Goal: Task Accomplishment & Management: Manage account settings

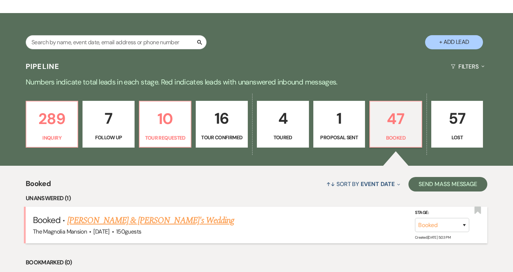
scroll to position [163, 0]
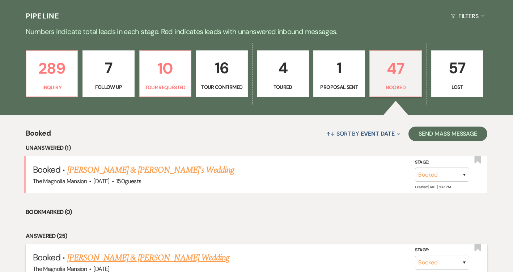
click at [138, 258] on link "[PERSON_NAME] & [PERSON_NAME] Wedding" at bounding box center [148, 257] width 162 height 13
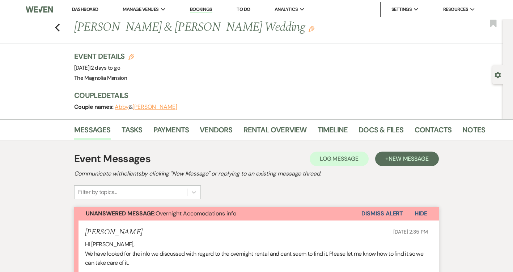
click at [499, 74] on use "button" at bounding box center [498, 75] width 6 height 7
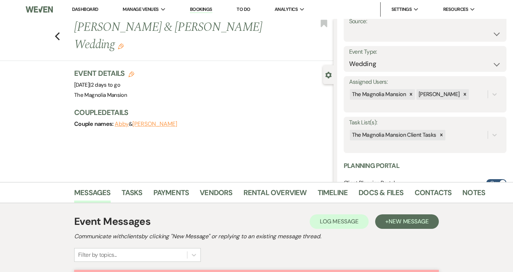
scroll to position [62, 0]
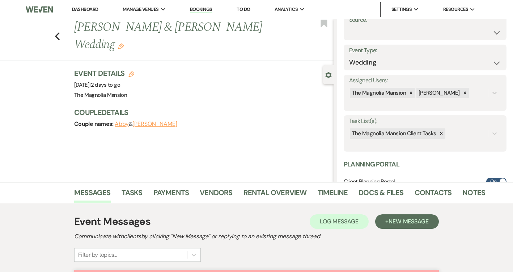
click at [490, 100] on div "Assigned Users: The Magnolia Mansion [PERSON_NAME]" at bounding box center [425, 93] width 163 height 36
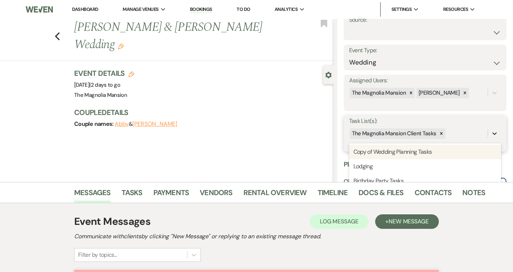
click at [490, 130] on div at bounding box center [494, 133] width 13 height 13
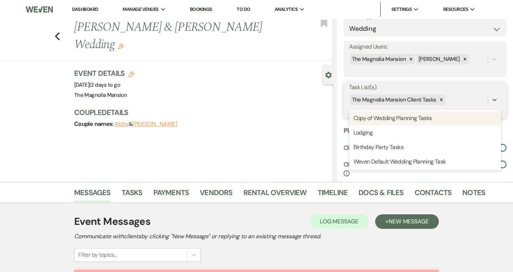
scroll to position [110, 0]
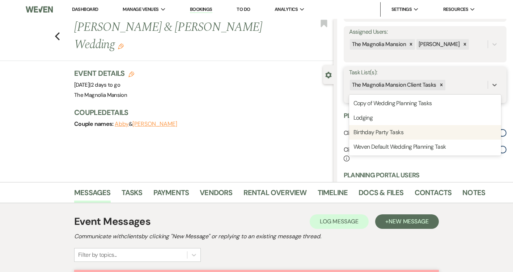
click at [436, 133] on div "Birthday Party Tasks" at bounding box center [425, 132] width 152 height 14
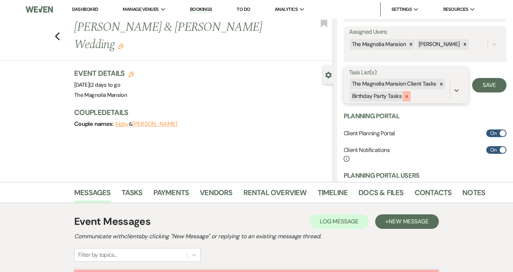
click at [406, 95] on icon at bounding box center [407, 96] width 3 height 3
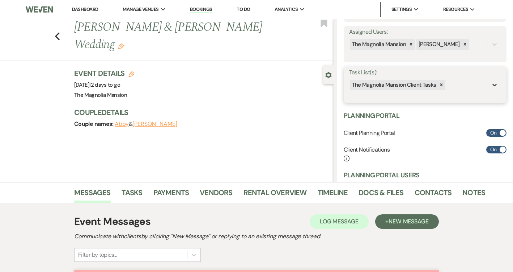
click at [494, 86] on icon at bounding box center [494, 84] width 7 height 7
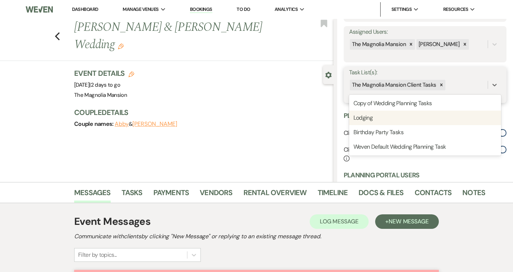
click at [437, 112] on div "Lodging" at bounding box center [425, 117] width 152 height 14
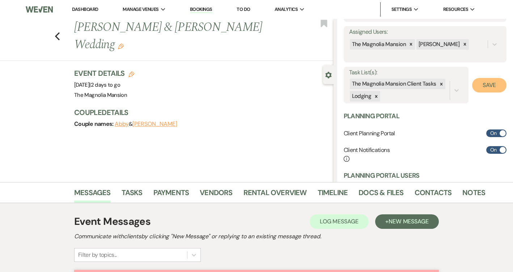
click at [488, 87] on button "Save" at bounding box center [490, 85] width 34 height 14
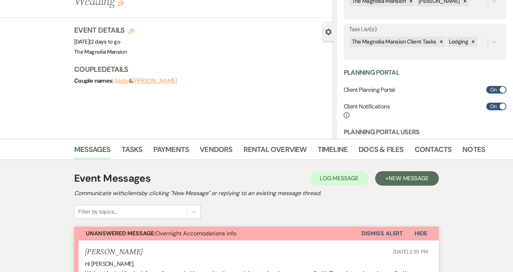
scroll to position [0, 0]
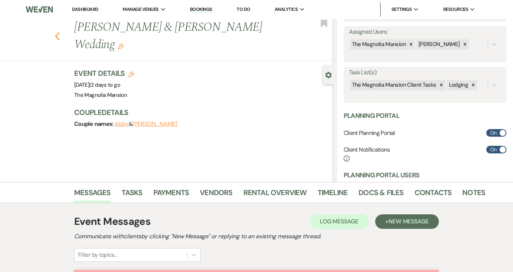
click at [58, 32] on icon "Previous" at bounding box center [57, 36] width 5 height 9
